Goal: Check status: Check status

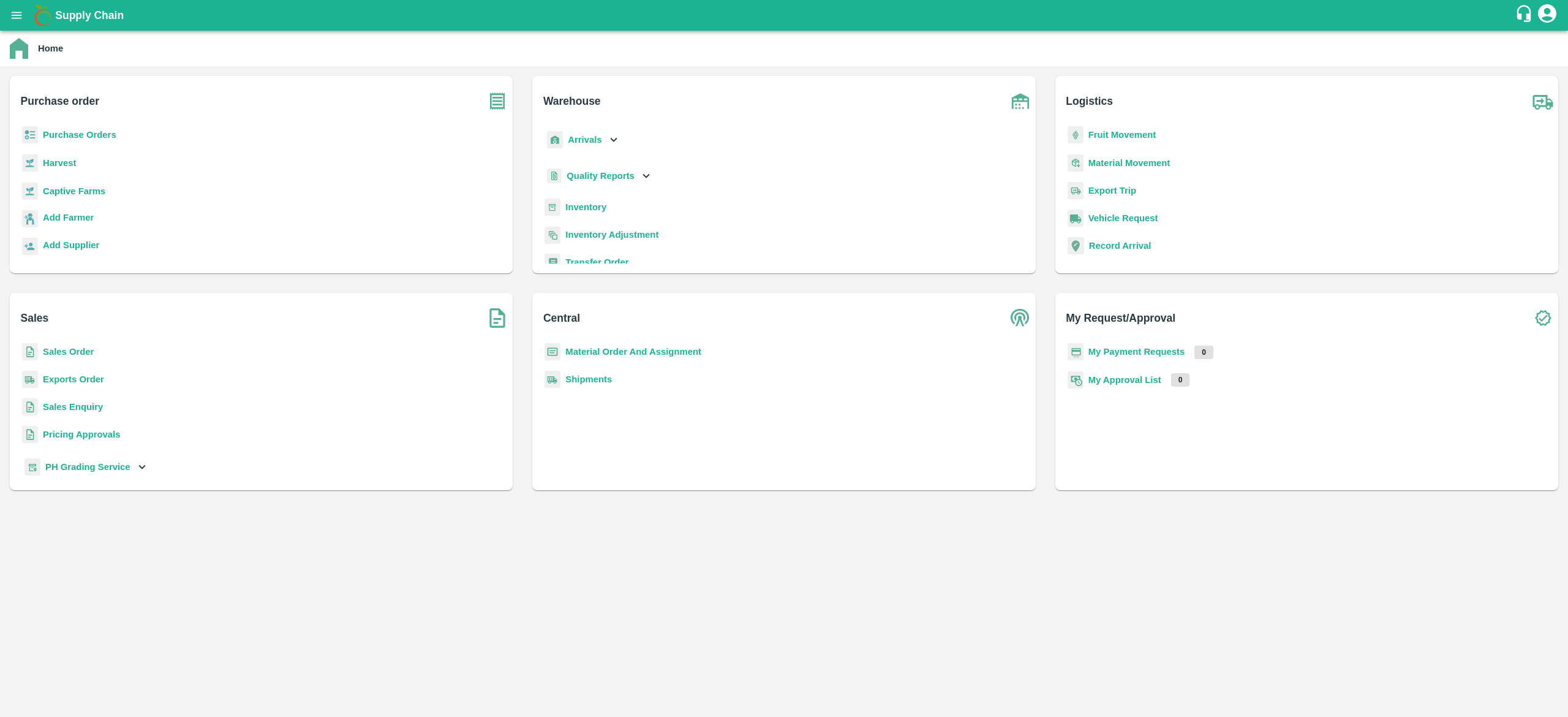
click at [76, 134] on b "Purchase Orders" at bounding box center [79, 134] width 73 height 10
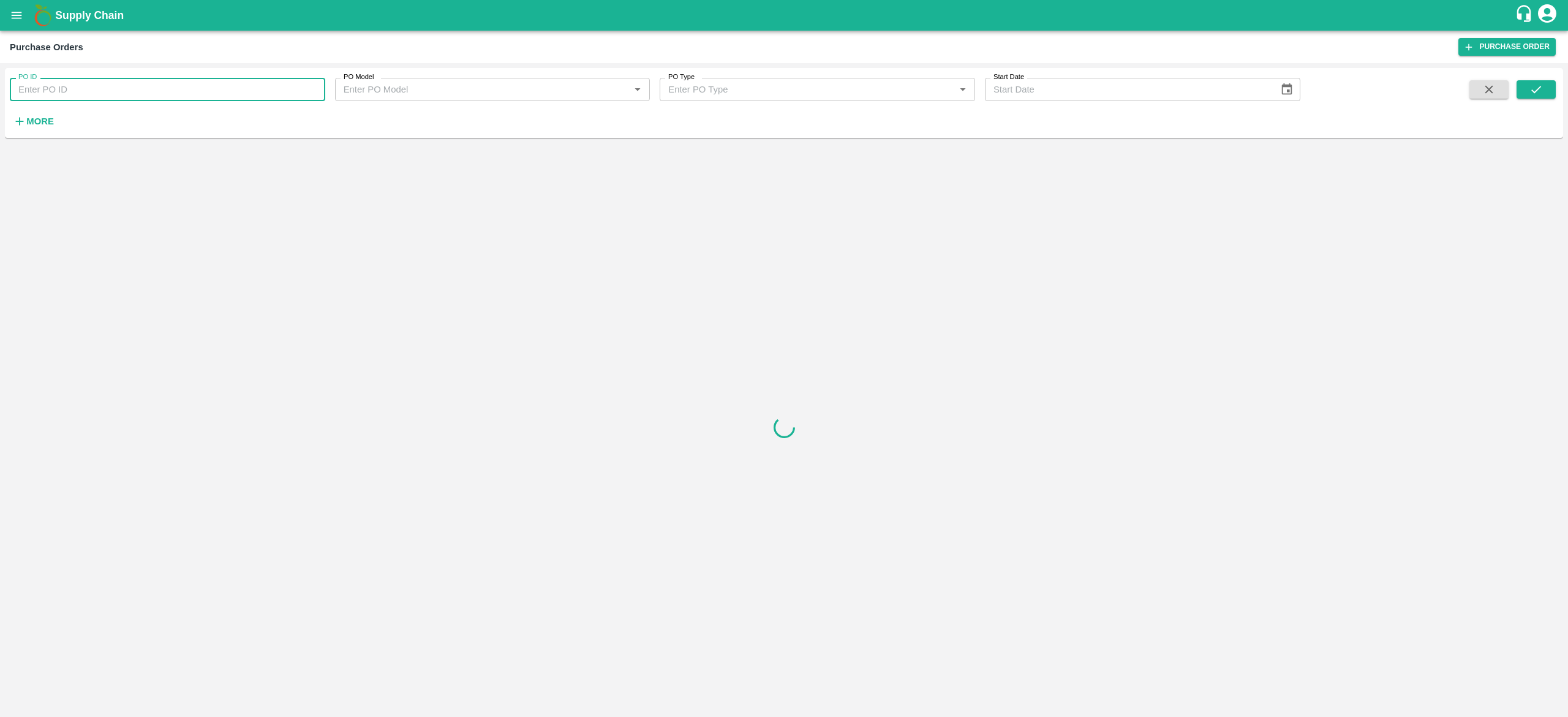
click at [172, 83] on input "PO ID" at bounding box center [167, 89] width 316 height 23
paste input "161793"
type input "161793"
click at [1542, 92] on icon "submit" at bounding box center [1536, 89] width 13 height 13
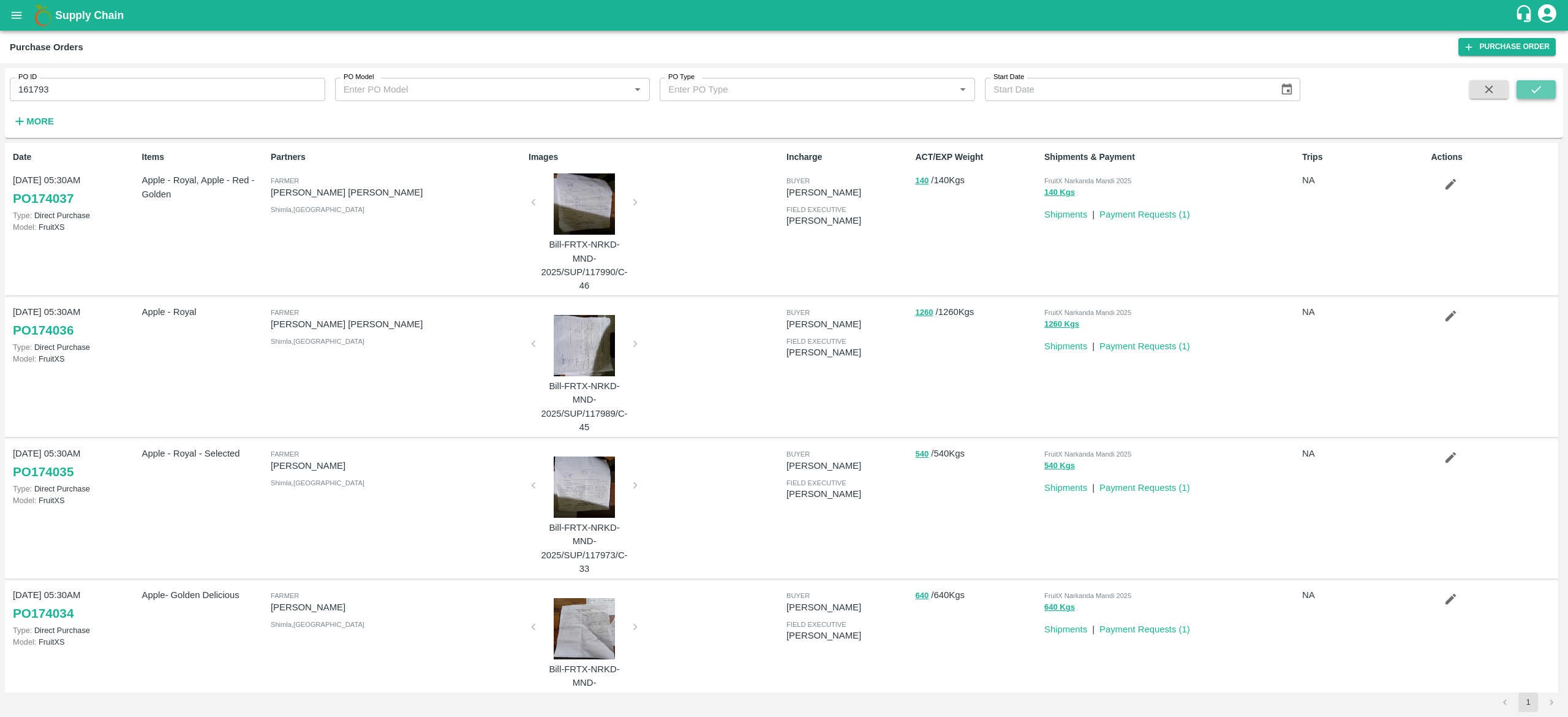
click at [1547, 87] on button "submit" at bounding box center [1536, 89] width 39 height 19
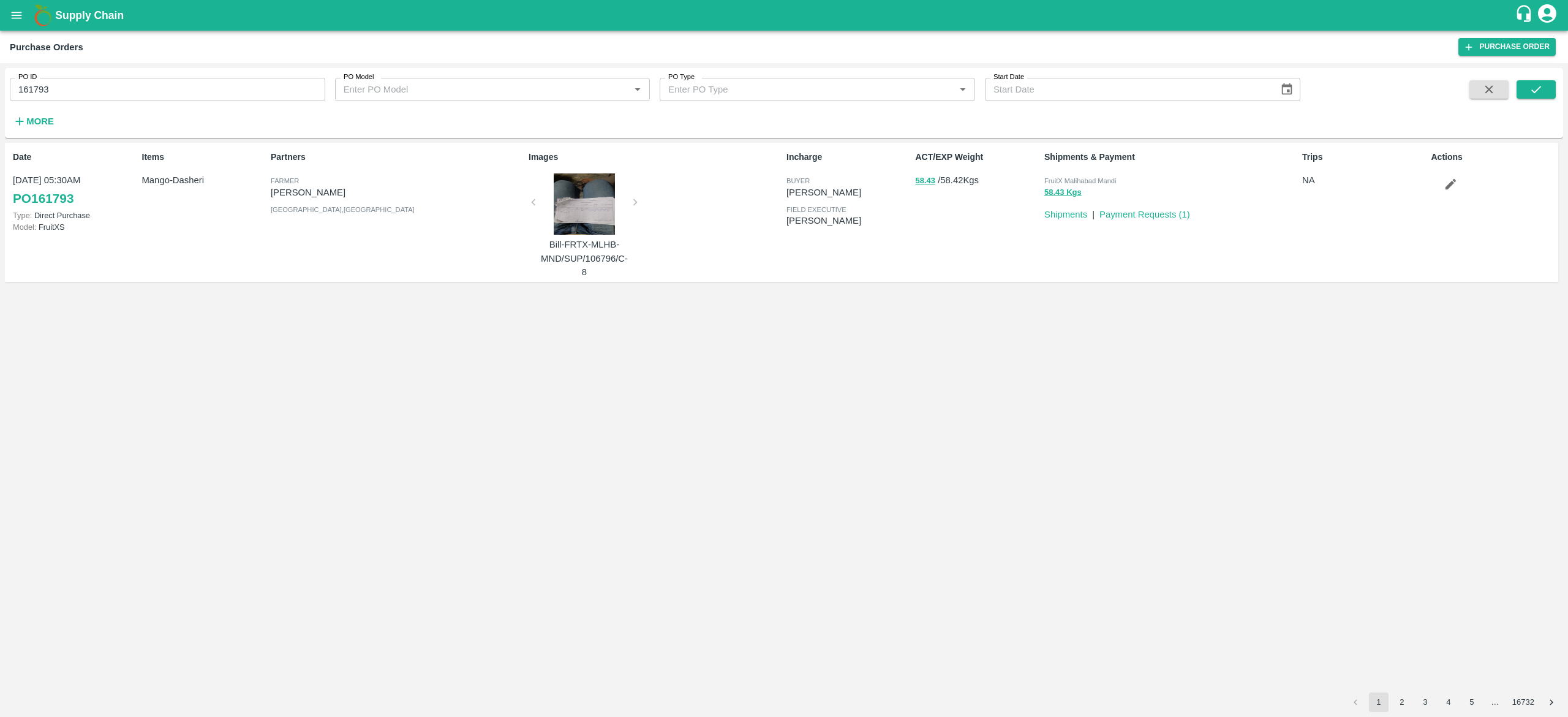
click at [145, 89] on input "161793" at bounding box center [167, 89] width 316 height 23
paste input "text"
click at [145, 89] on input "161793" at bounding box center [167, 89] width 316 height 23
type input "160494"
click at [1542, 80] on button "submit" at bounding box center [1536, 89] width 39 height 19
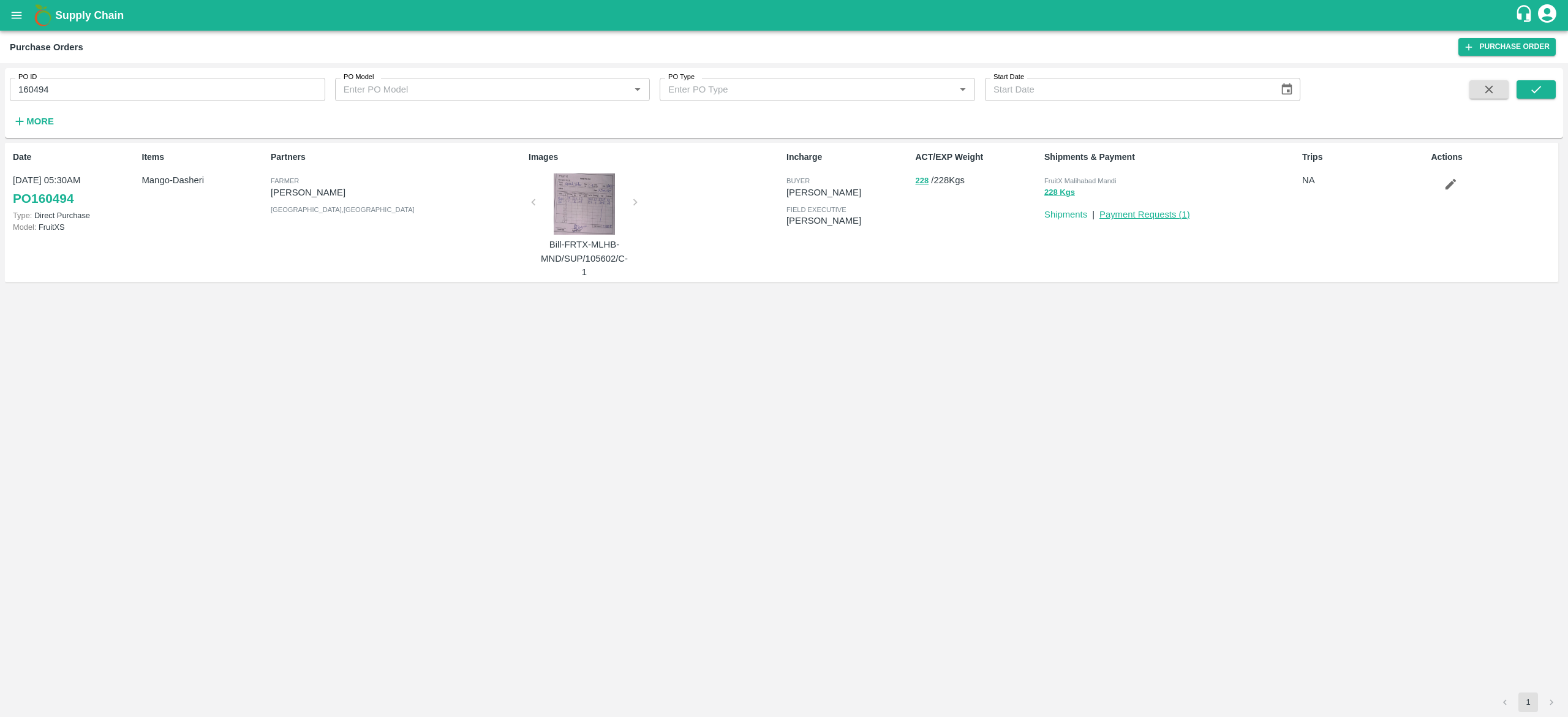
click at [1155, 215] on link "Payment Requests ( 1 )" at bounding box center [1144, 215] width 91 height 10
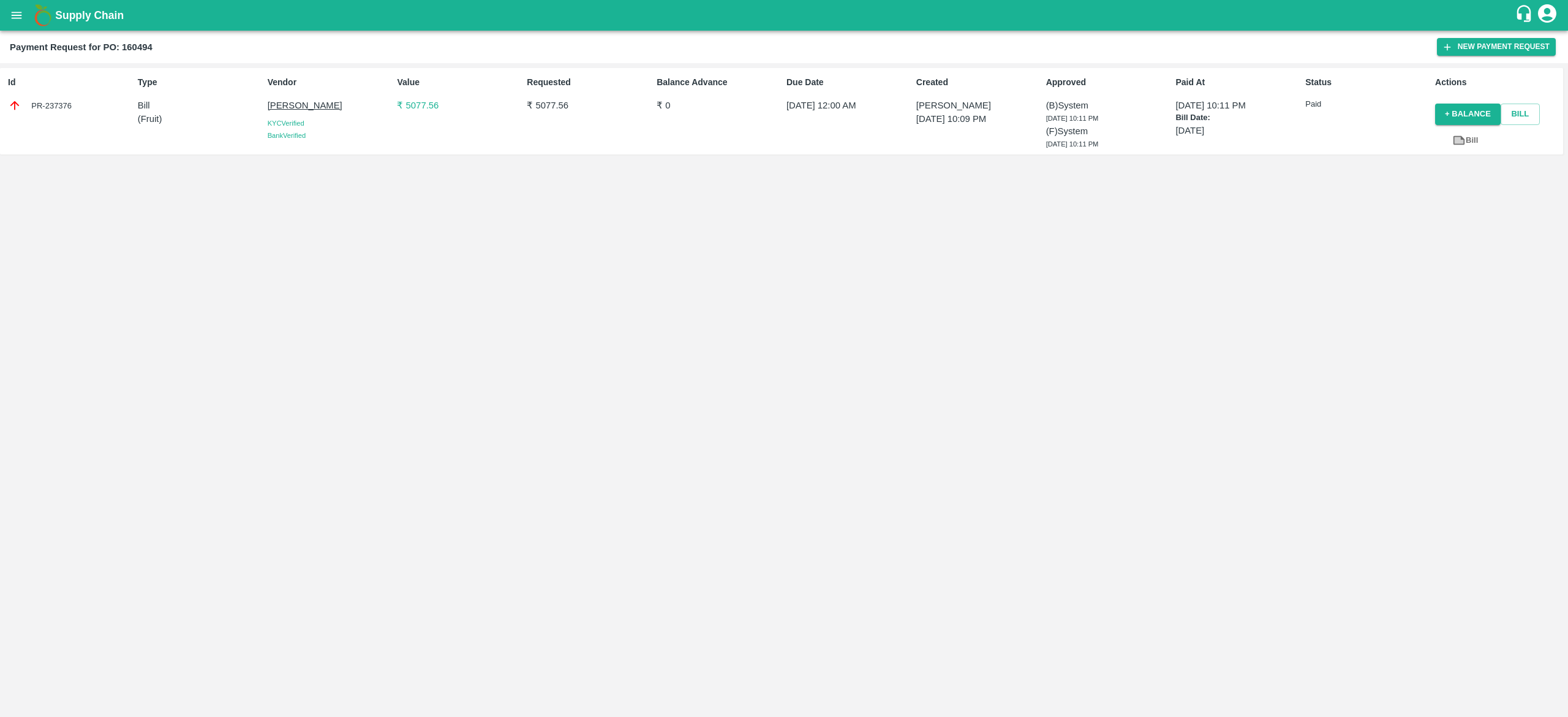
click at [52, 103] on div "PR-237376" at bounding box center [70, 105] width 125 height 13
copy div "237376"
click at [52, 103] on div "PR-237376" at bounding box center [70, 105] width 125 height 13
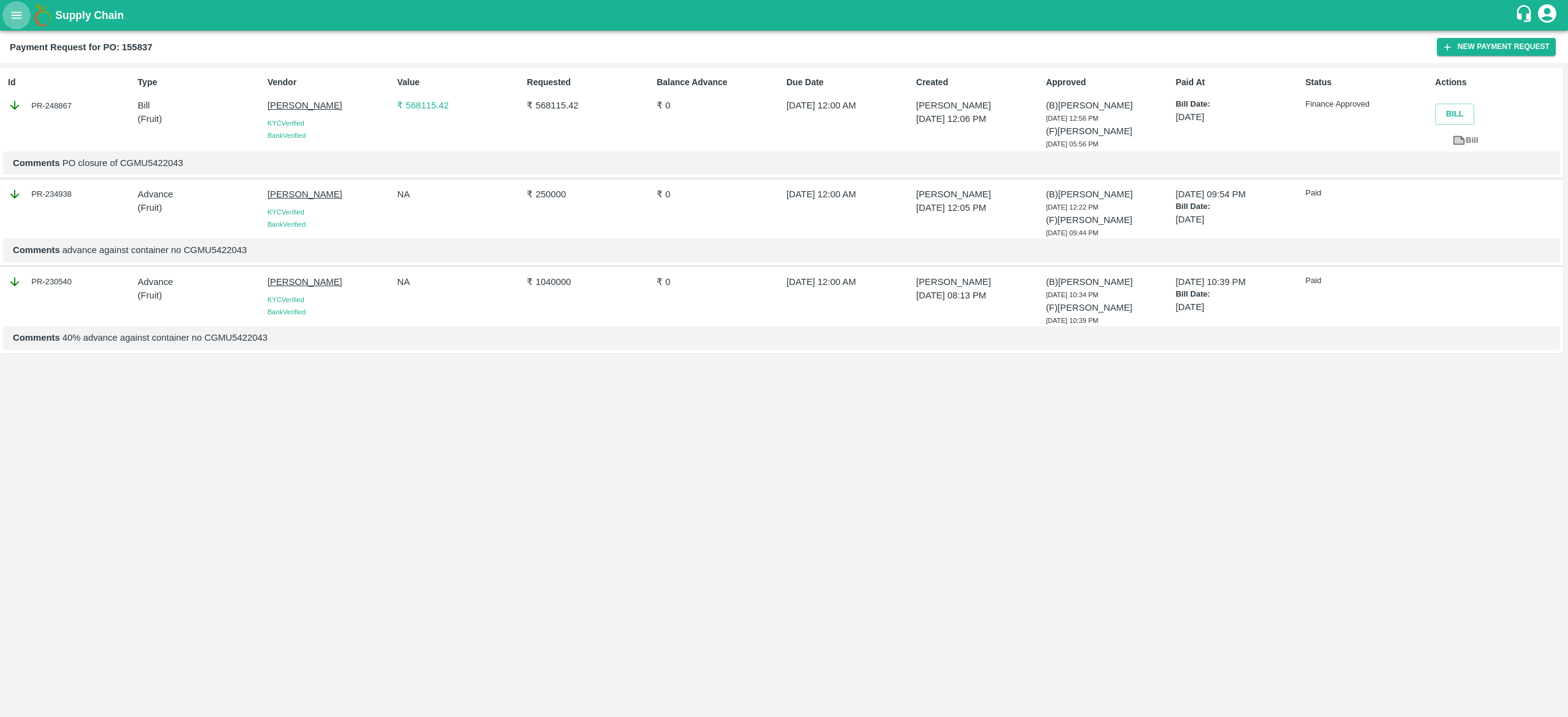
click at [25, 21] on button "open drawer" at bounding box center [17, 15] width 28 height 28
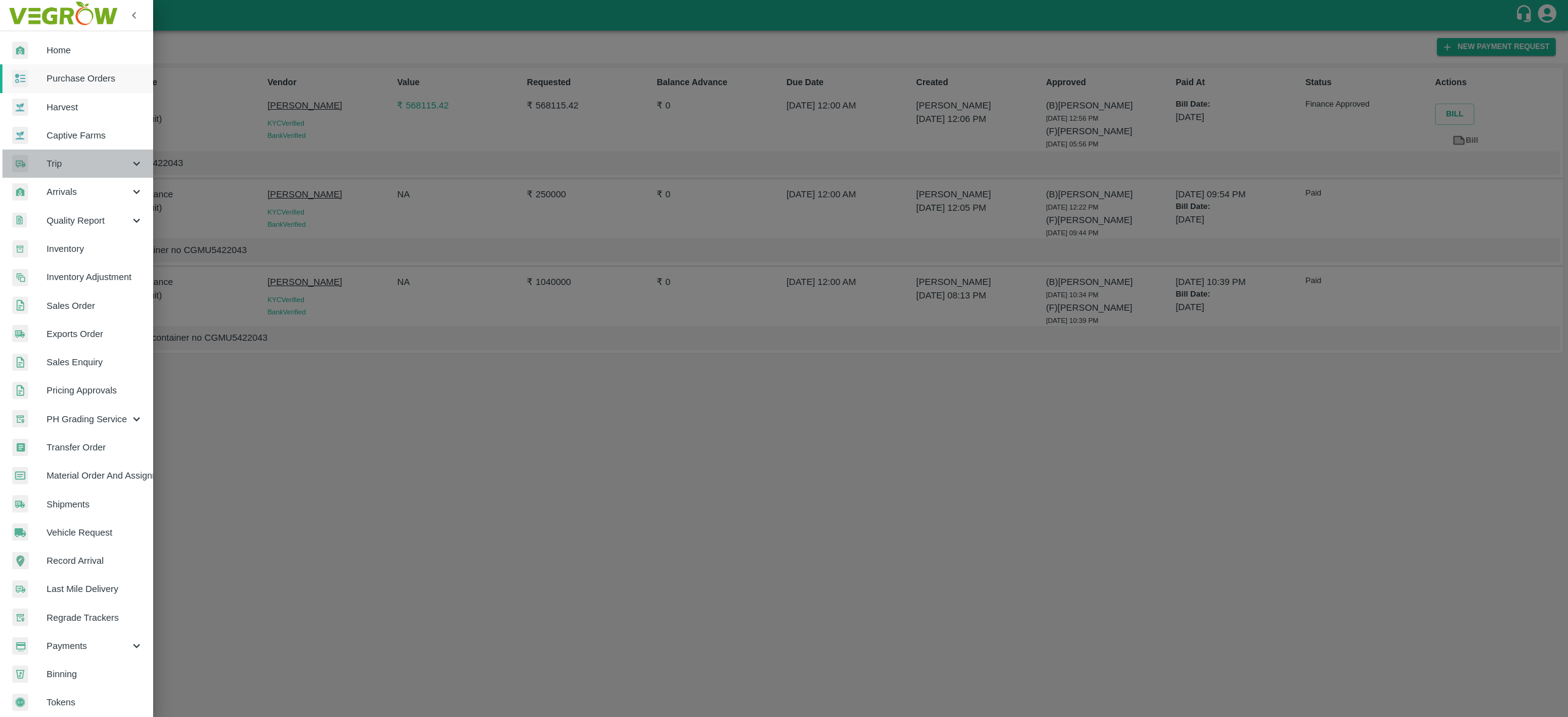
click at [78, 163] on span "Trip" at bounding box center [88, 164] width 83 height 13
click at [89, 189] on span "Fruit Movement" at bounding box center [99, 191] width 87 height 13
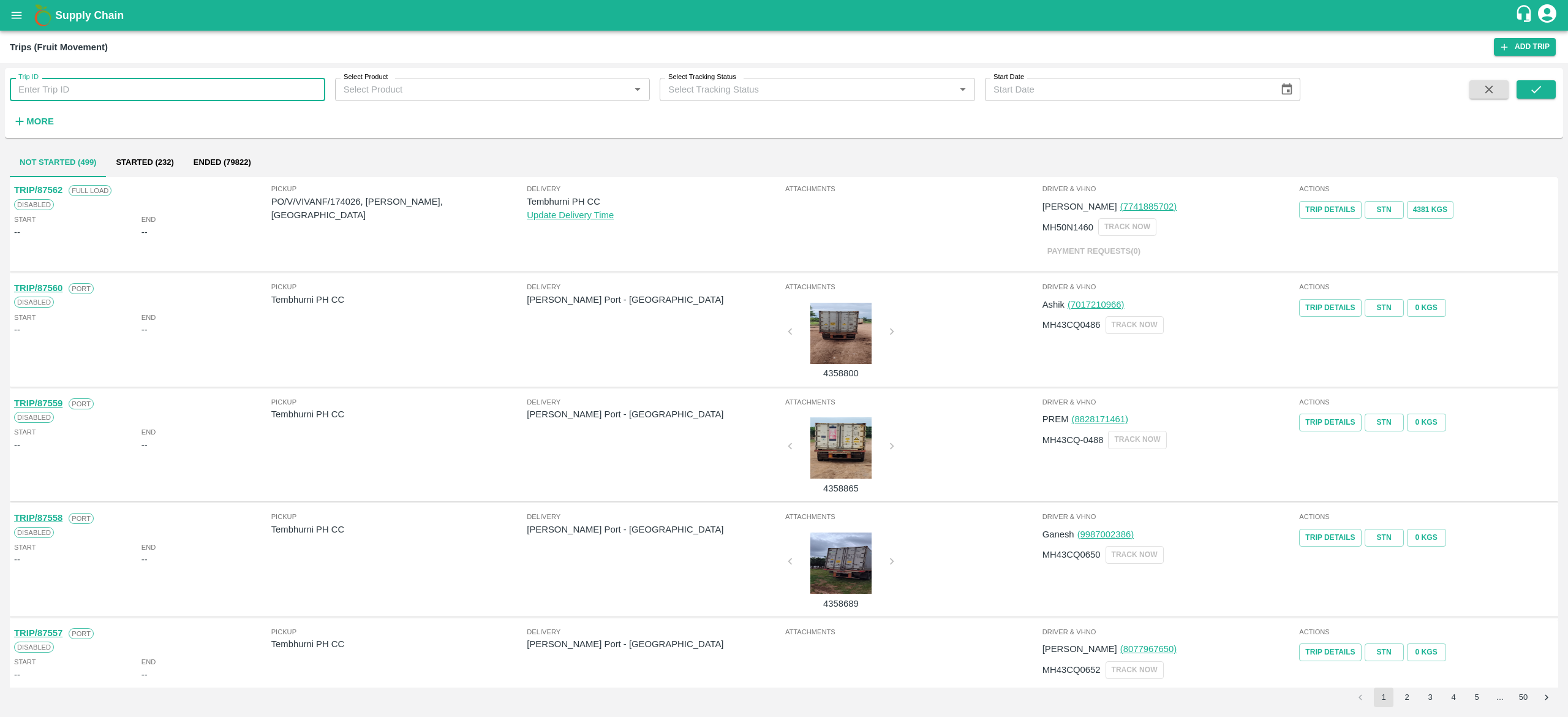
paste input "12487"
click at [132, 90] on input "12487" at bounding box center [167, 89] width 316 height 23
type input "12487"
click at [1549, 93] on button "submit" at bounding box center [1536, 89] width 39 height 19
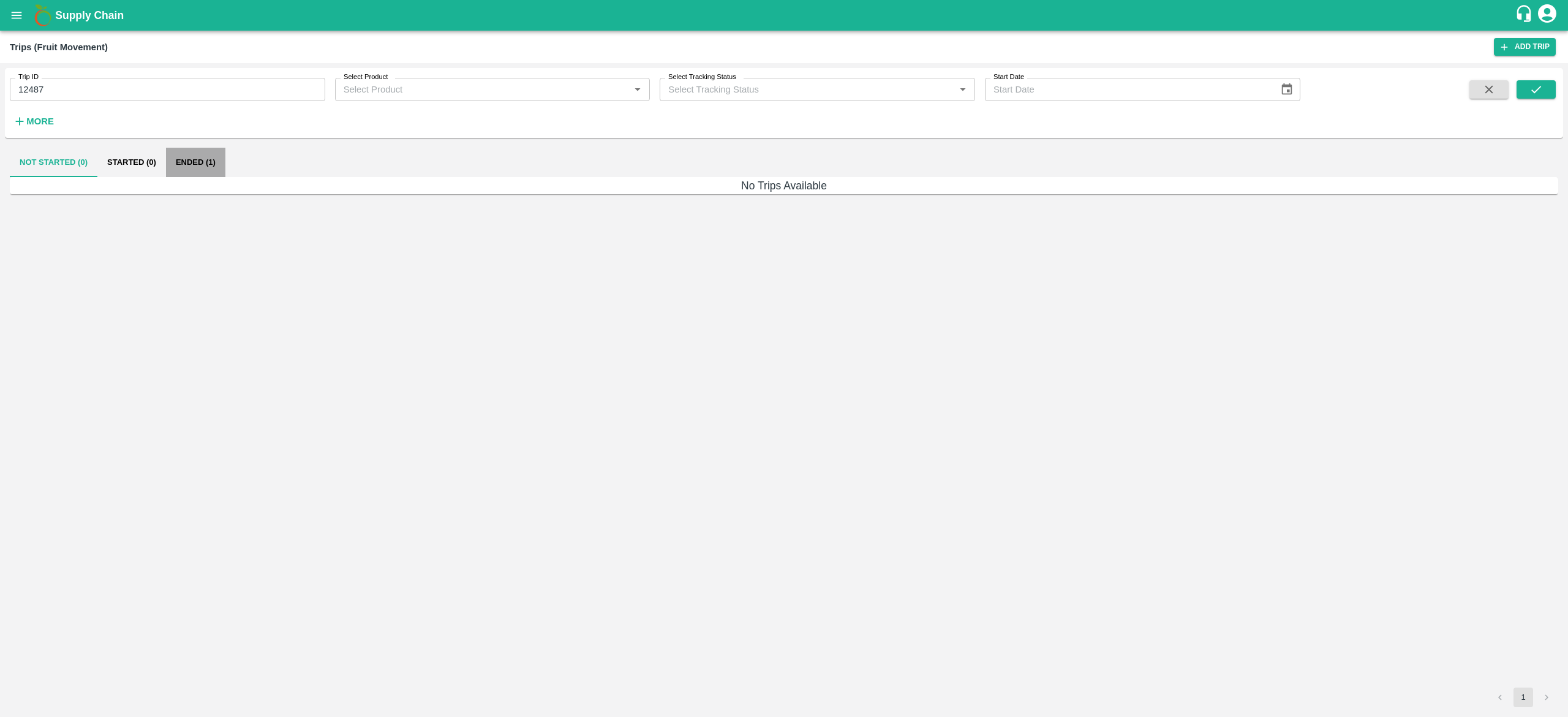
click at [197, 160] on button "Ended (1)" at bounding box center [196, 162] width 60 height 29
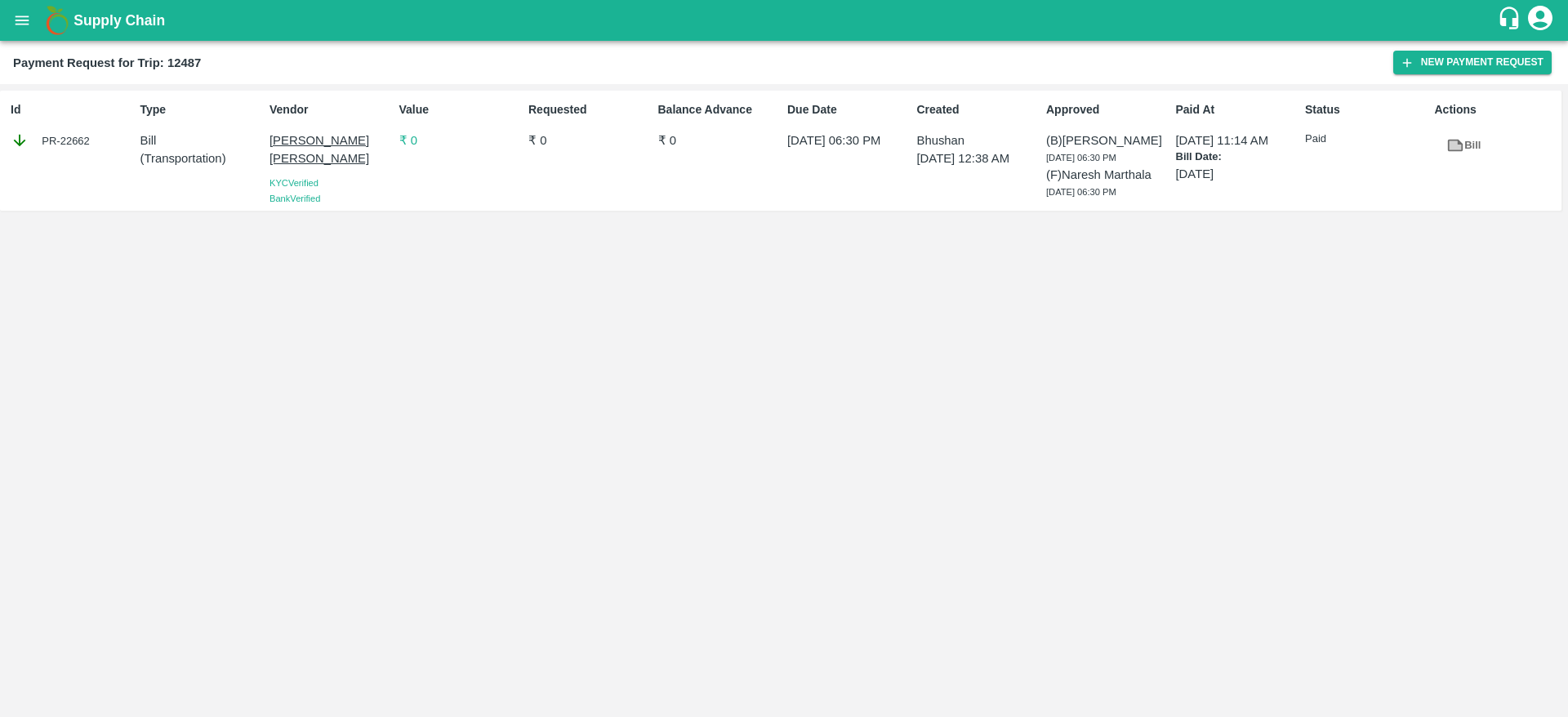
click at [414, 139] on p "₹ 0" at bounding box center [461, 140] width 123 height 18
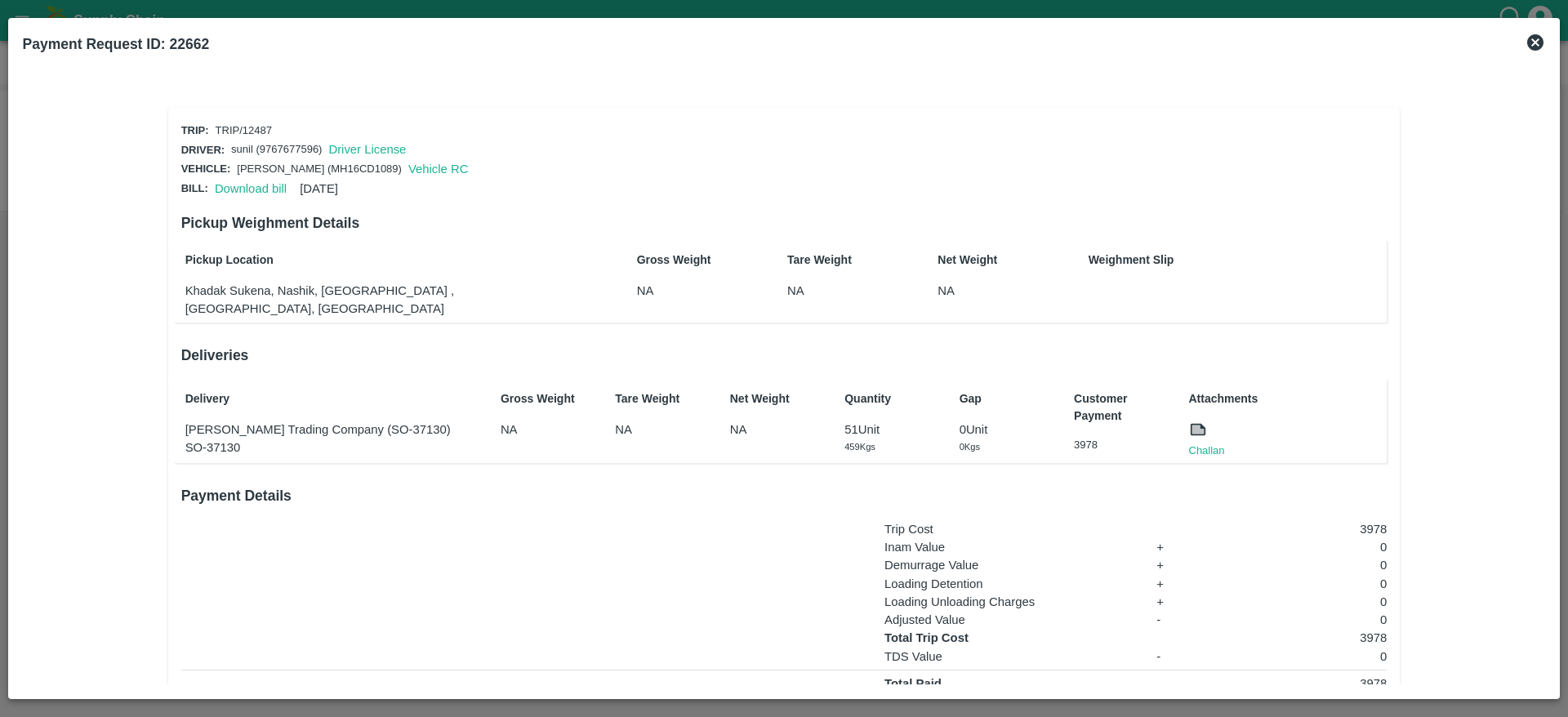
scroll to position [98, 0]
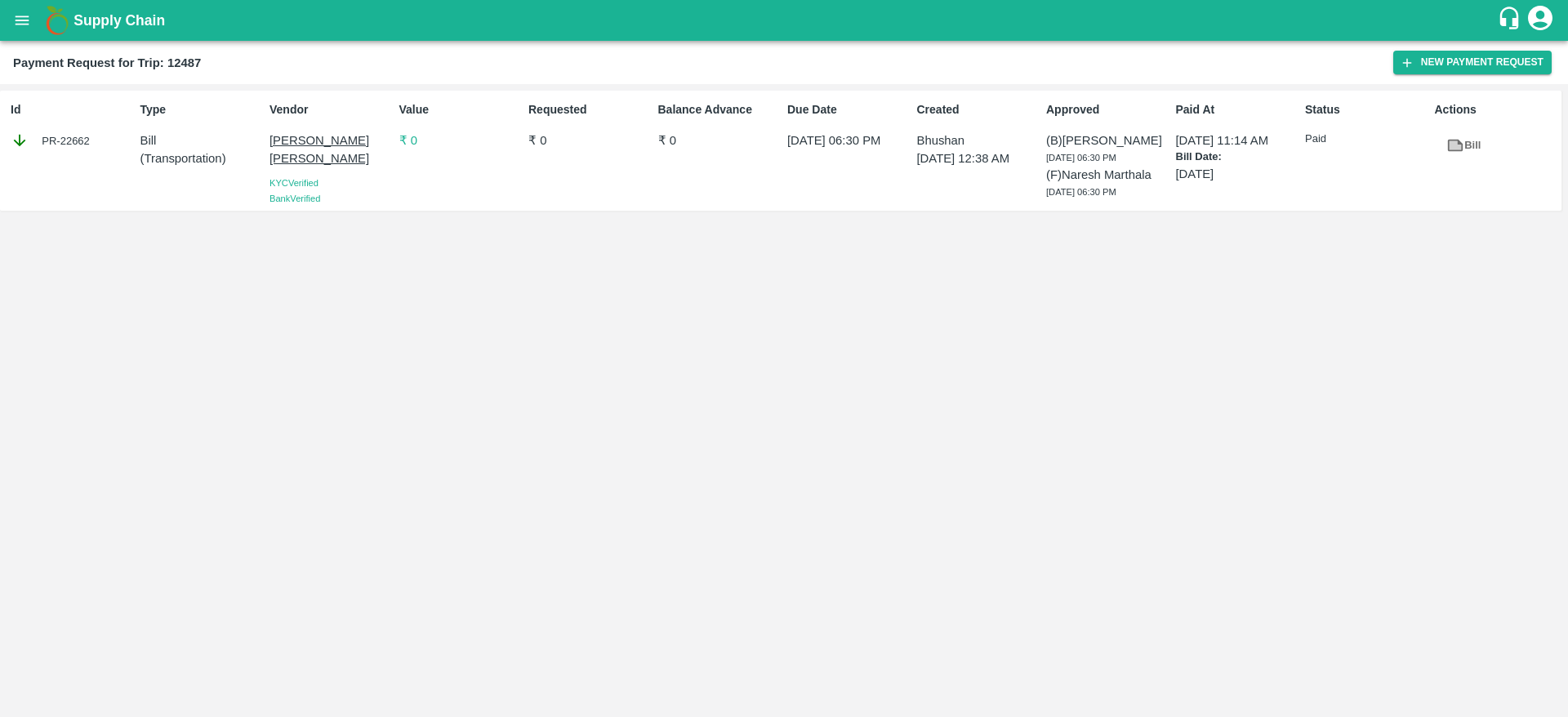
click at [424, 144] on p "₹ 0" at bounding box center [461, 140] width 123 height 18
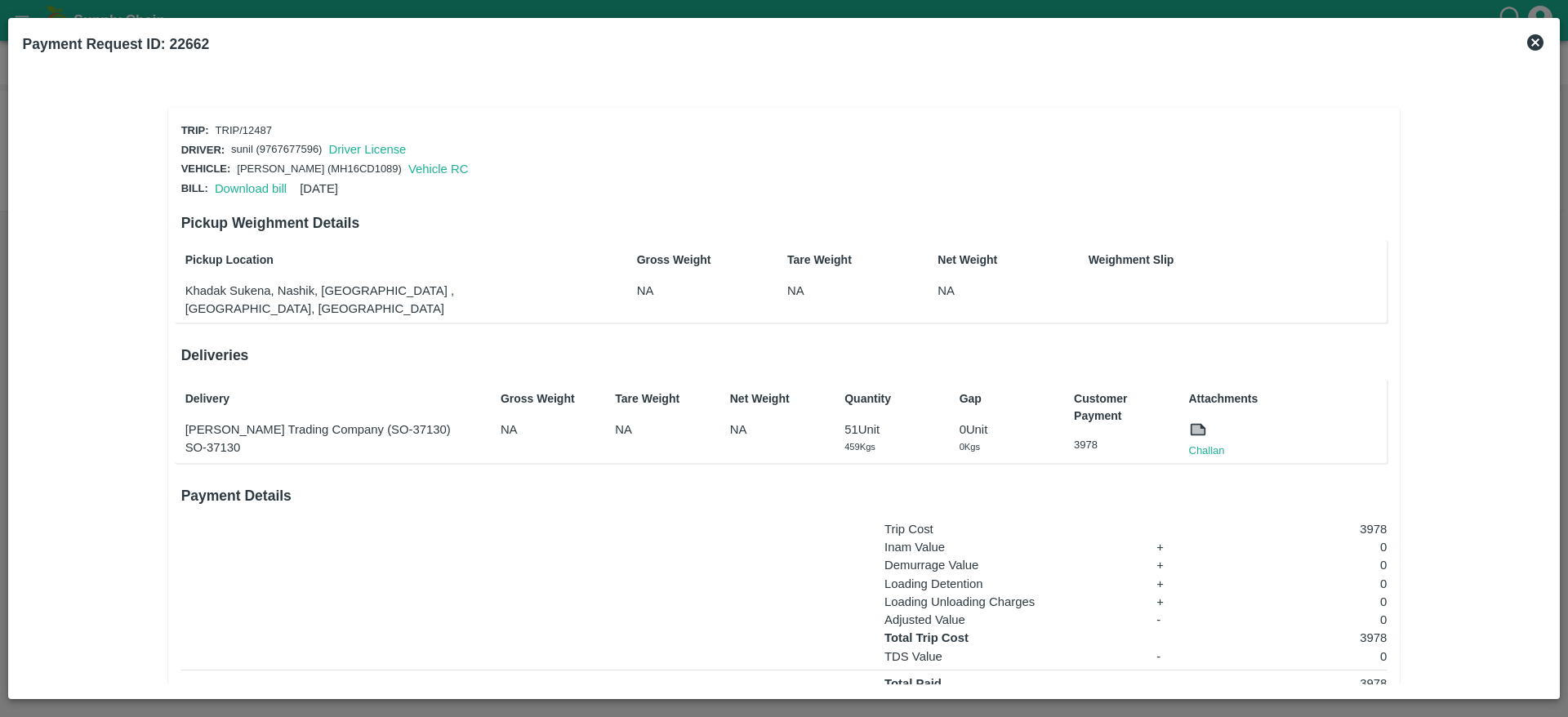
scroll to position [98, 0]
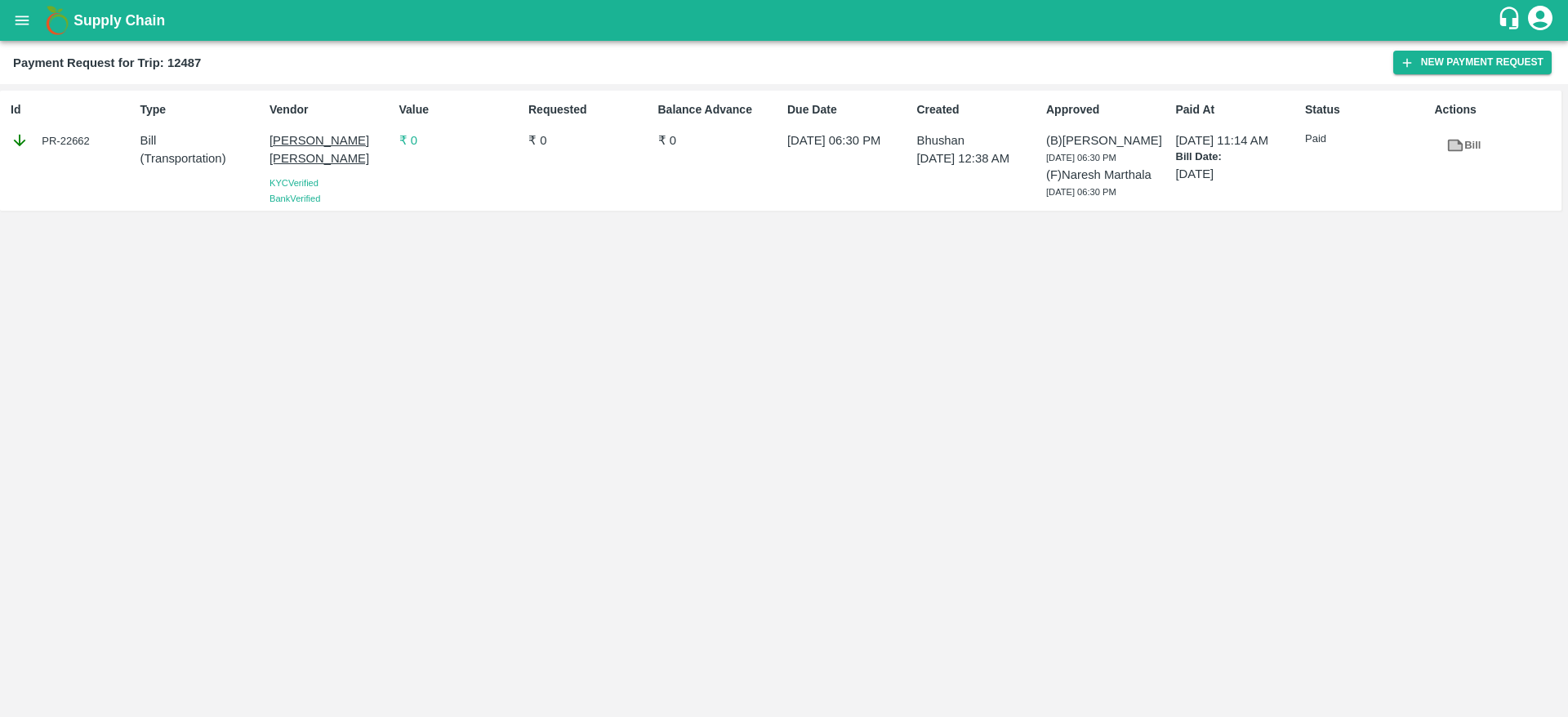
click at [410, 140] on p "₹ 0" at bounding box center [461, 140] width 123 height 18
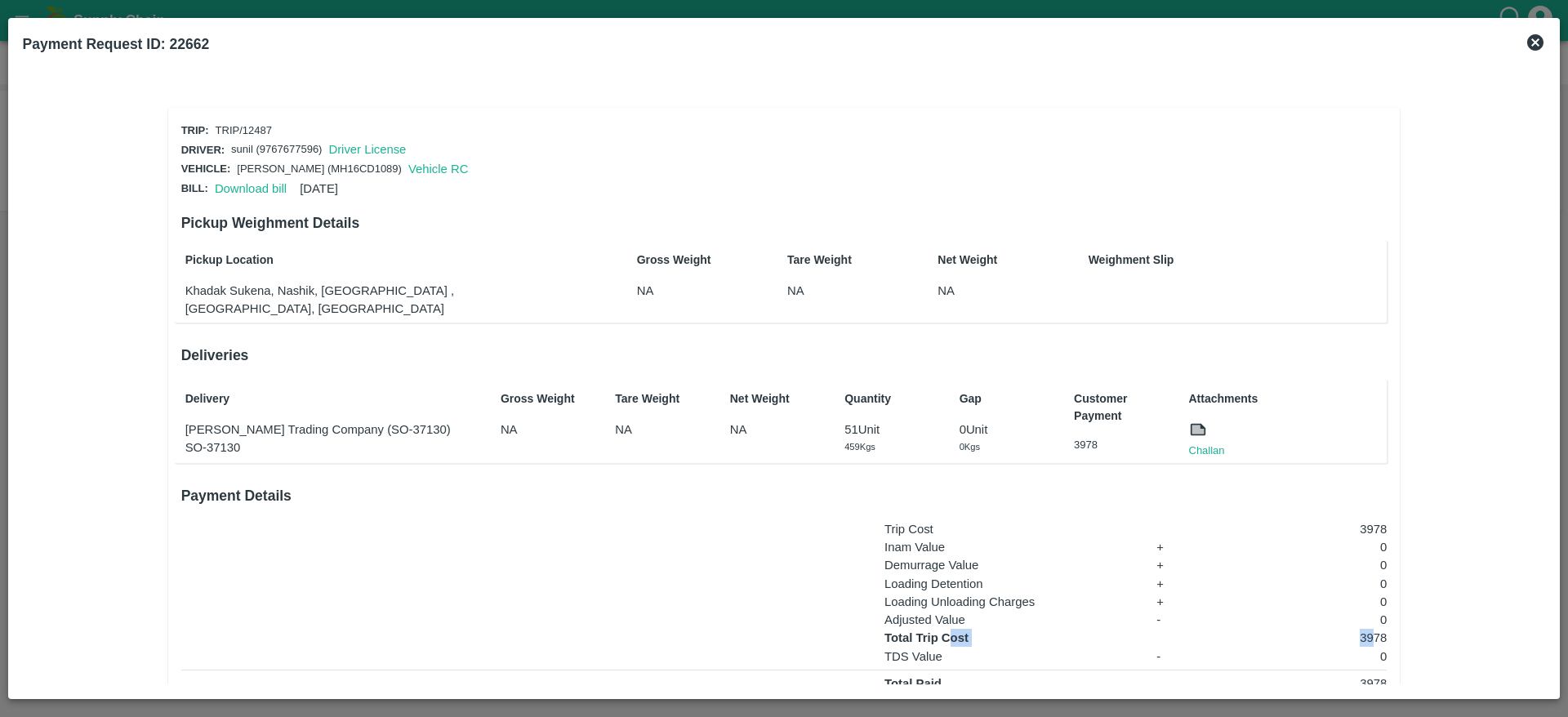
drag, startPoint x: 1369, startPoint y: 617, endPoint x: 946, endPoint y: 620, distance: 423.0
click at [946, 629] on div "Total Trip Cost 3978" at bounding box center [1135, 638] width 502 height 18
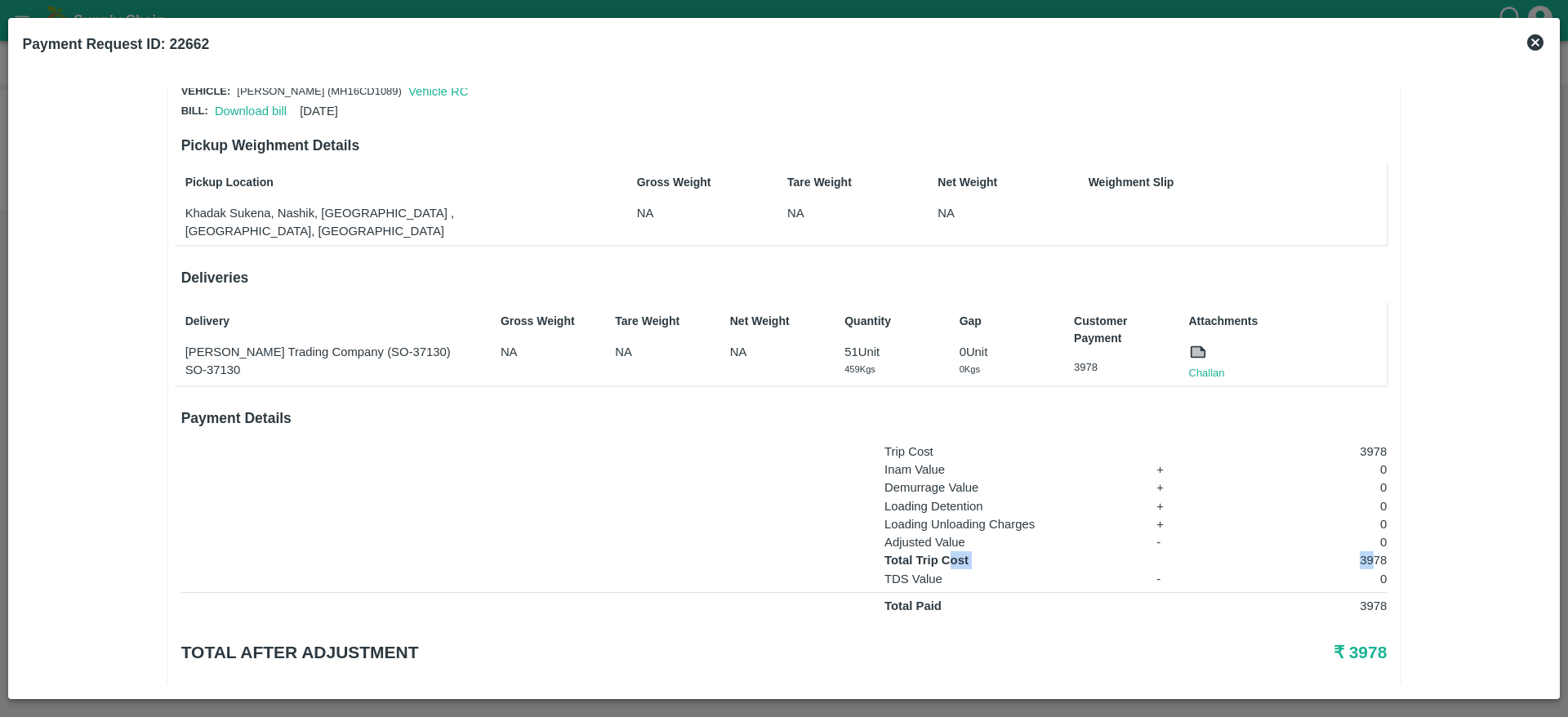
scroll to position [87, 0]
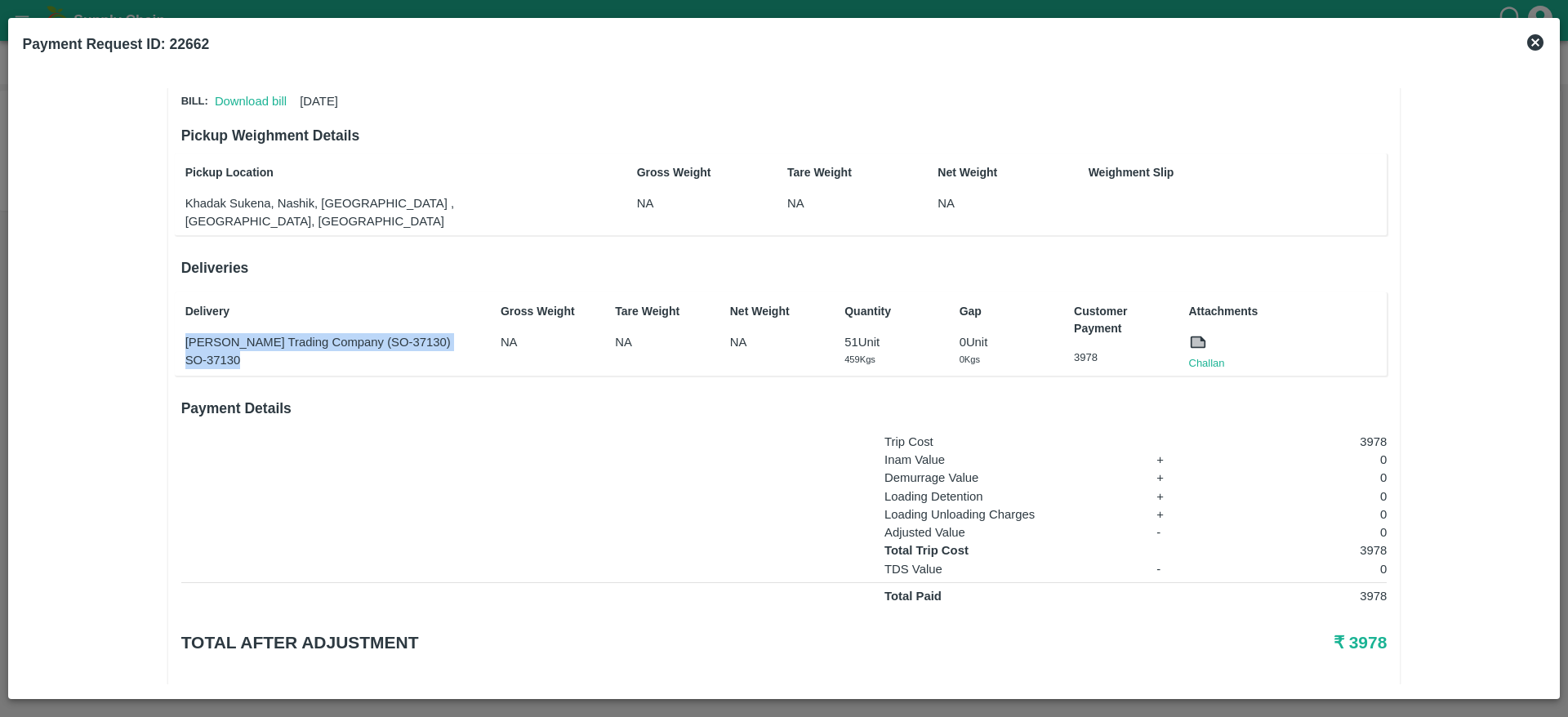
drag, startPoint x: 185, startPoint y: 325, endPoint x: 274, endPoint y: 342, distance: 90.6
click at [274, 342] on div "Kewal Trading Company (SO-37130) SO-37130" at bounding box center [333, 352] width 295 height 37
copy div "Kewal Trading Company (SO-37130) SO-37130"
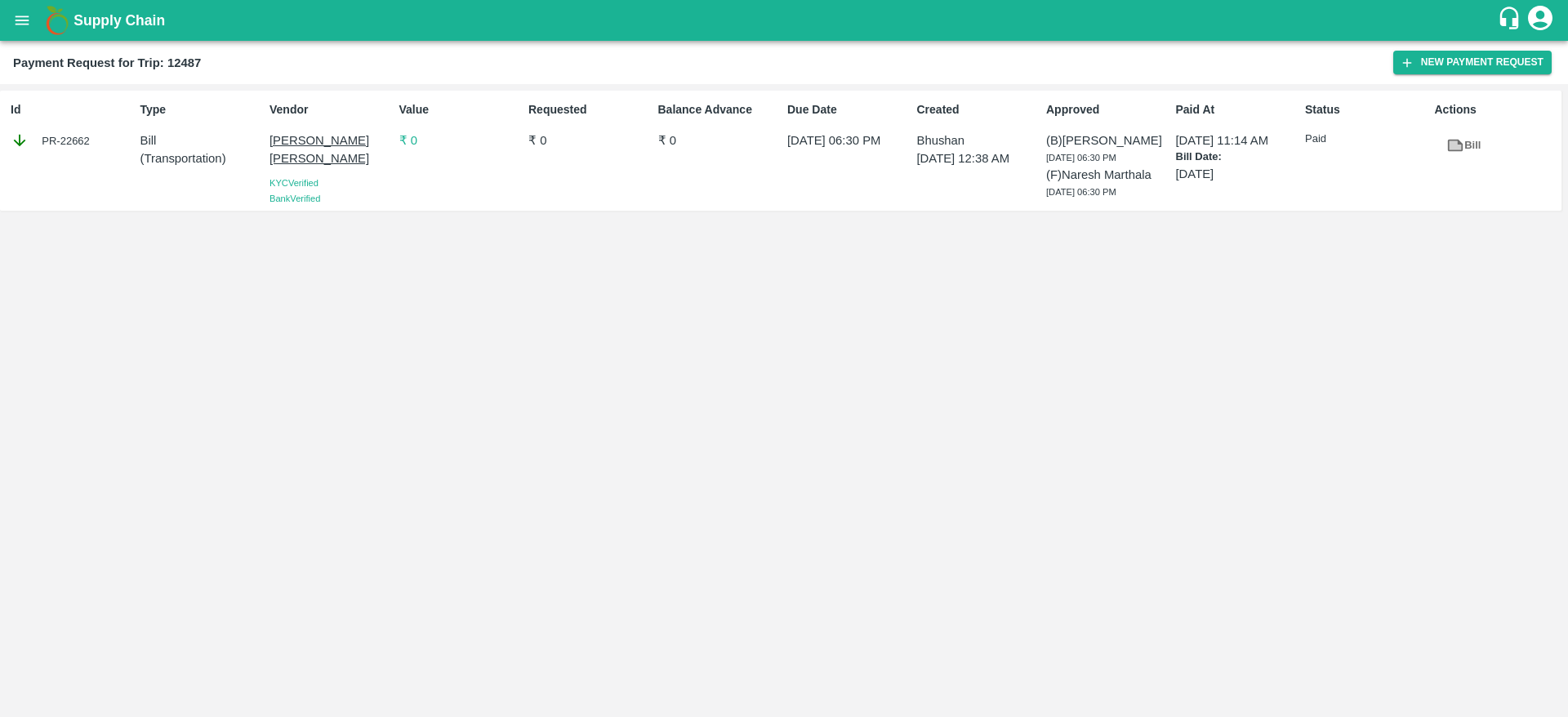
click at [194, 66] on b "Payment Request for Trip: 12487" at bounding box center [107, 63] width 188 height 13
copy b "12487"
click at [194, 66] on b "Payment Request for Trip: 12487" at bounding box center [107, 63] width 188 height 13
click at [411, 137] on p "₹ 0" at bounding box center [461, 140] width 123 height 18
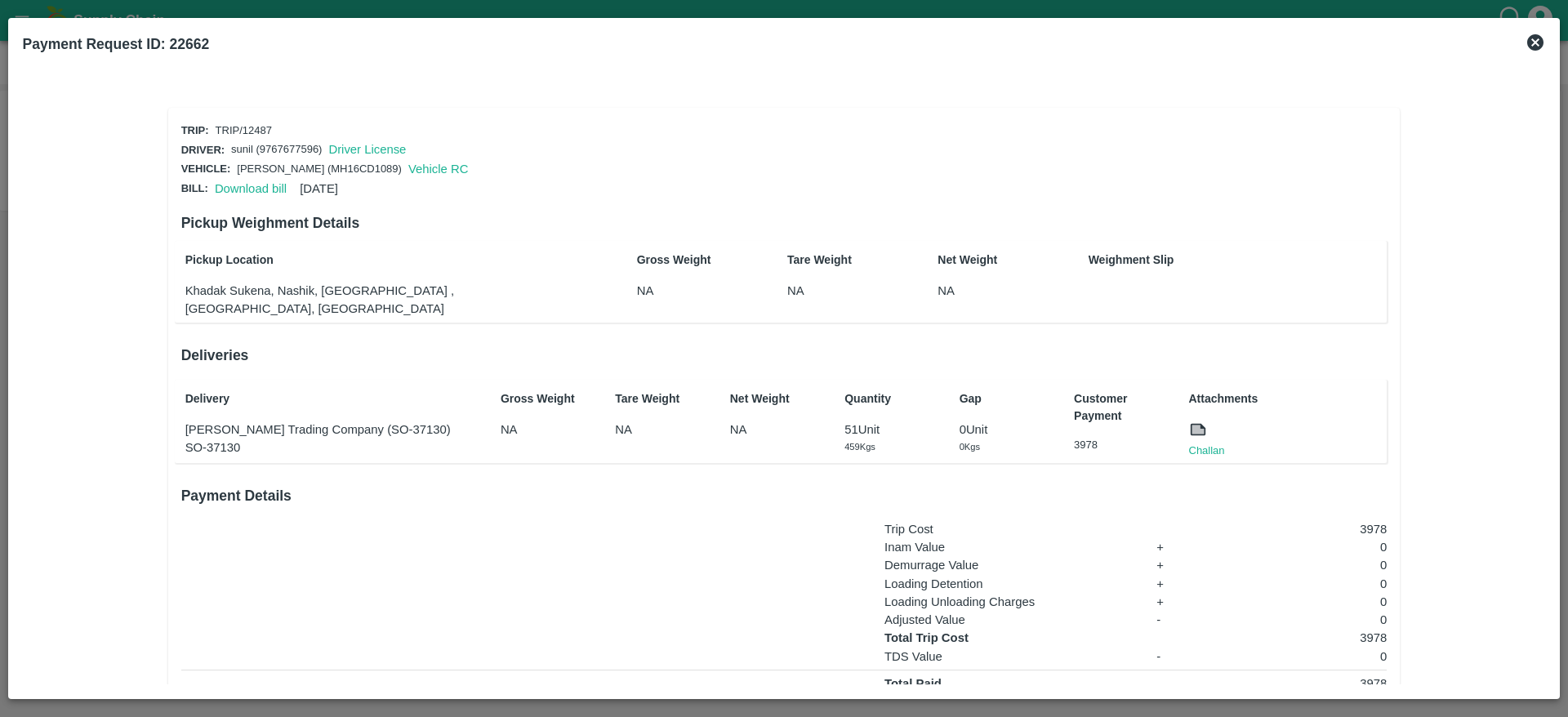
click at [1081, 437] on p "3978" at bounding box center [1121, 445] width 94 height 16
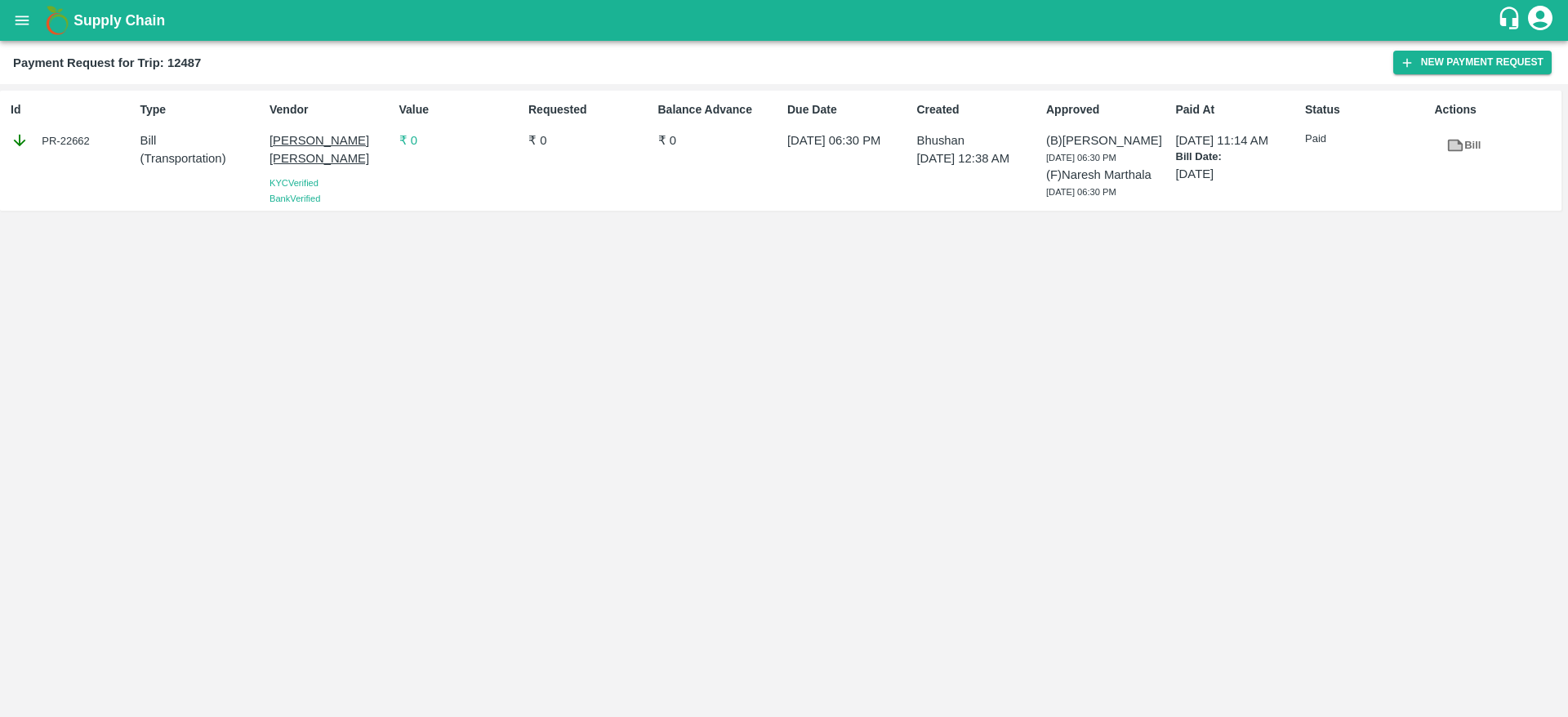
click at [175, 61] on b "Payment Request for Trip: 12487" at bounding box center [107, 63] width 188 height 13
click at [74, 139] on div "PR-22662" at bounding box center [71, 140] width 123 height 18
copy div "22662"
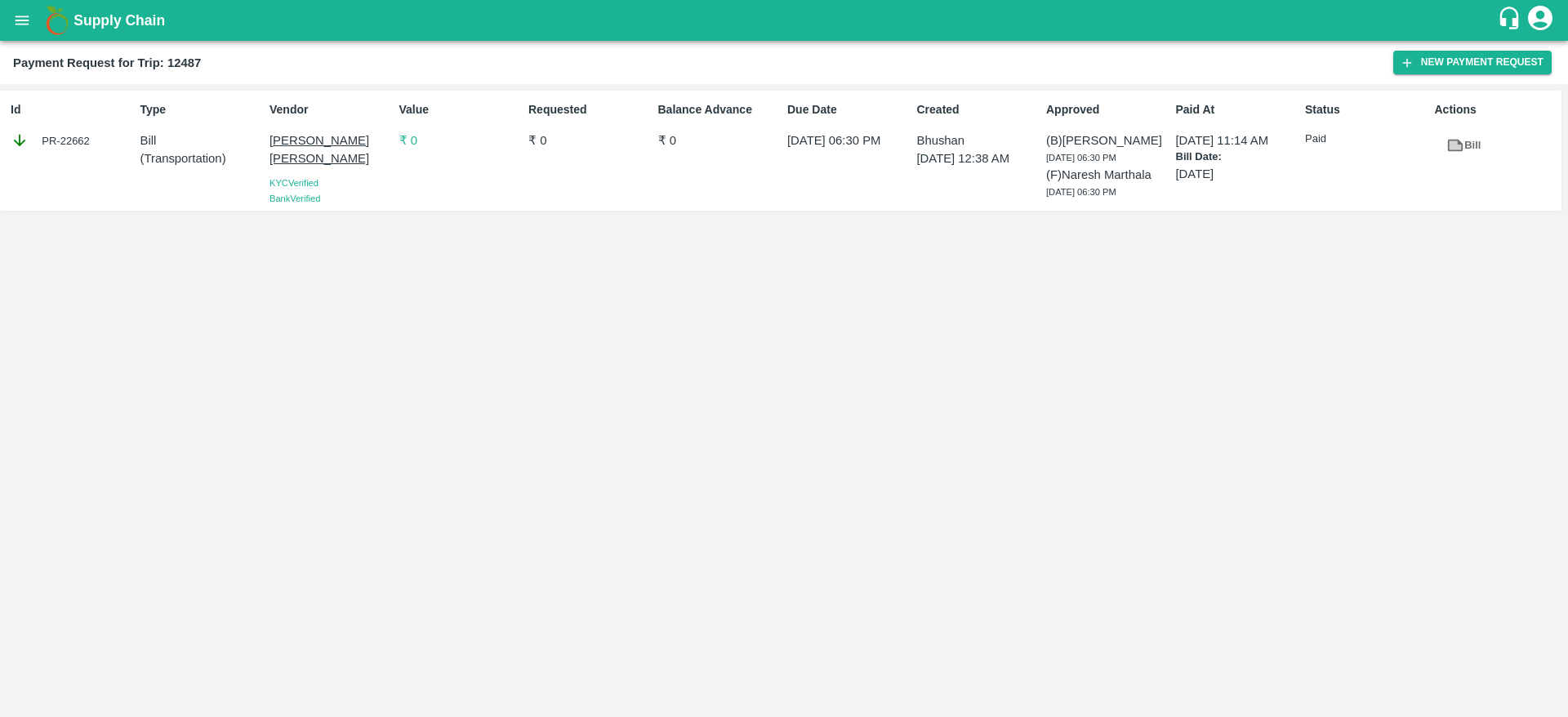
click at [194, 62] on b "Payment Request for Trip: 12487" at bounding box center [107, 63] width 188 height 13
copy b "12487"
click at [64, 136] on div "PR-22662" at bounding box center [71, 140] width 123 height 18
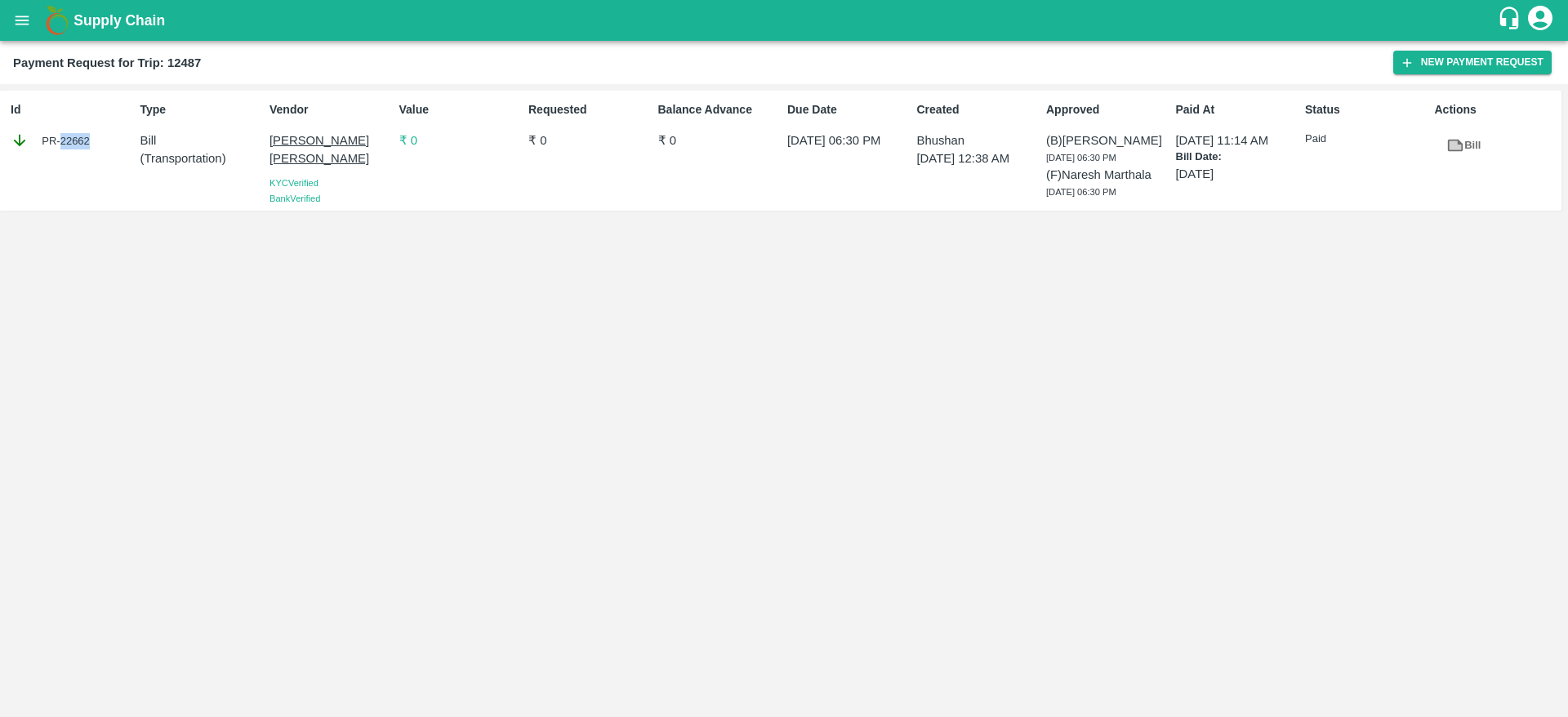
click at [64, 136] on div "PR-22662" at bounding box center [71, 140] width 123 height 18
